Goal: Information Seeking & Learning: Learn about a topic

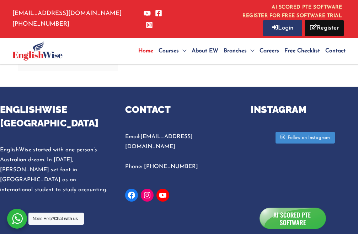
scroll to position [2375, 0]
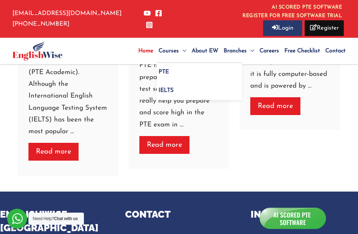
click at [162, 90] on span "IELTS" at bounding box center [166, 90] width 15 height 6
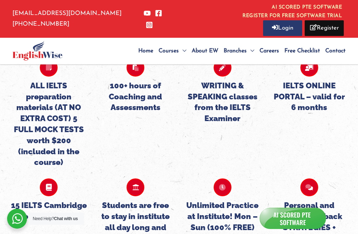
scroll to position [1796, 0]
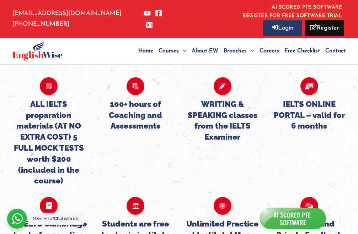
click at [308, 92] on icon at bounding box center [310, 86] width 18 height 18
click at [309, 104] on h5 "IELTS ONLINE PORTAL – valid for 6 months" at bounding box center [309, 115] width 76 height 33
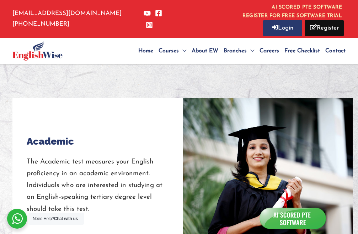
scroll to position [635, 0]
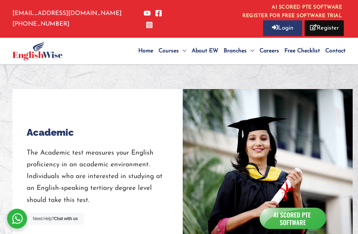
click at [200, 51] on span "About EW" at bounding box center [205, 51] width 27 height 6
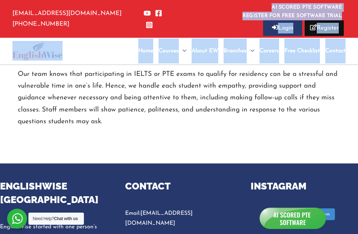
scroll to position [1214, 0]
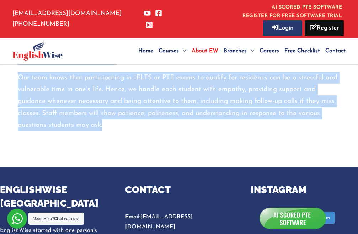
drag, startPoint x: 18, startPoint y: 153, endPoint x: 166, endPoint y: 111, distance: 153.7
copy div "EnglishWise takes pride in providing exceptional customer service and highly ef…"
